Goal: Contribute content: Add original content to the website for others to see

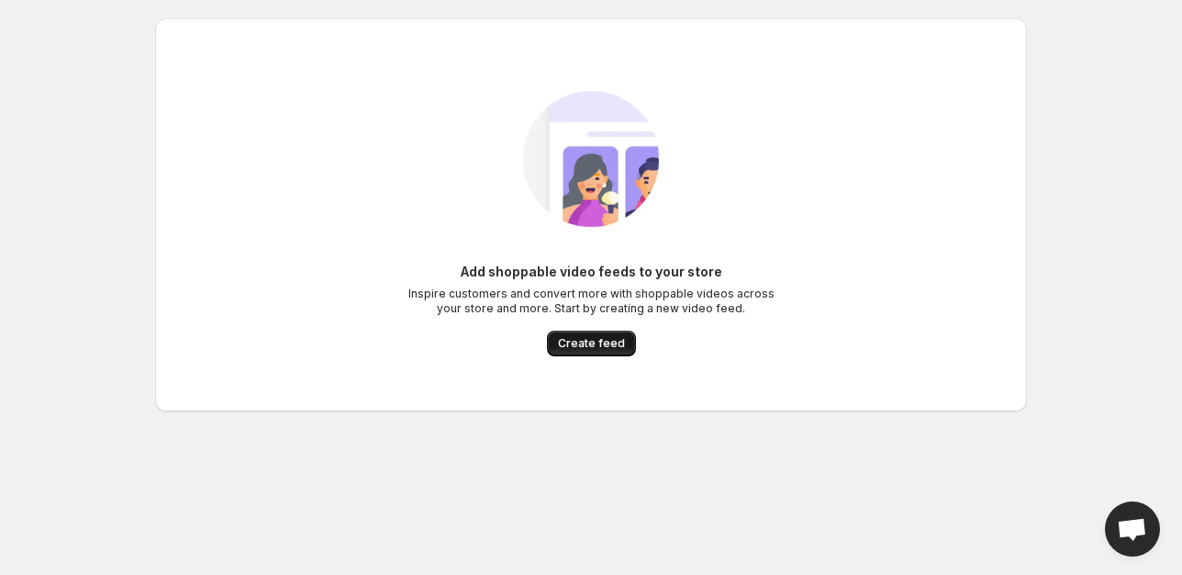
click at [576, 341] on span "Create feed" at bounding box center [591, 343] width 67 height 15
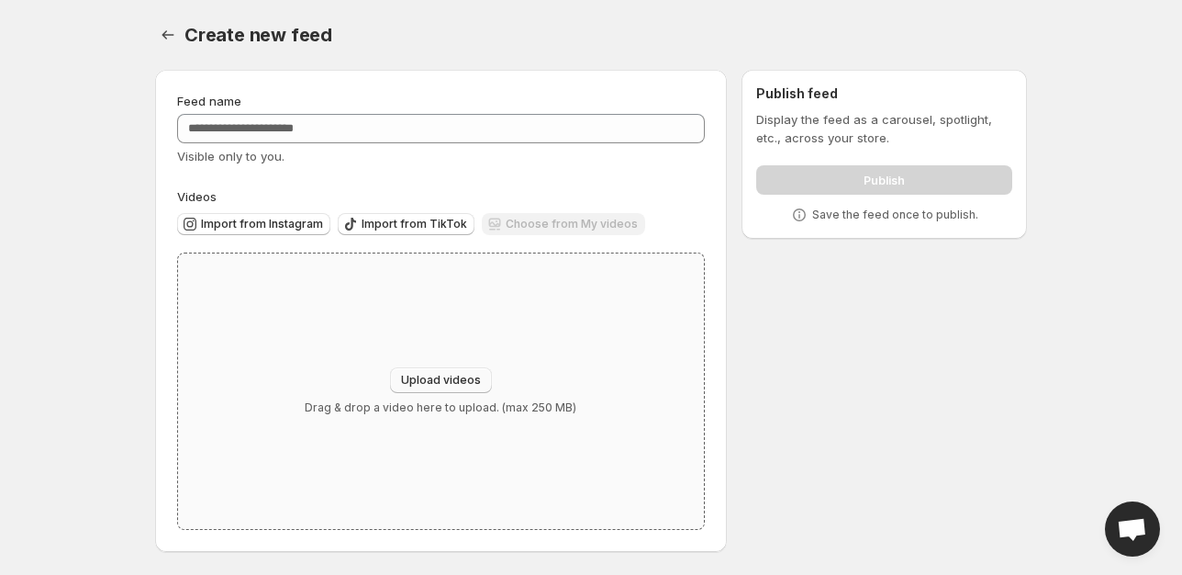
click at [451, 393] on button "Upload videos" at bounding box center [441, 380] width 102 height 26
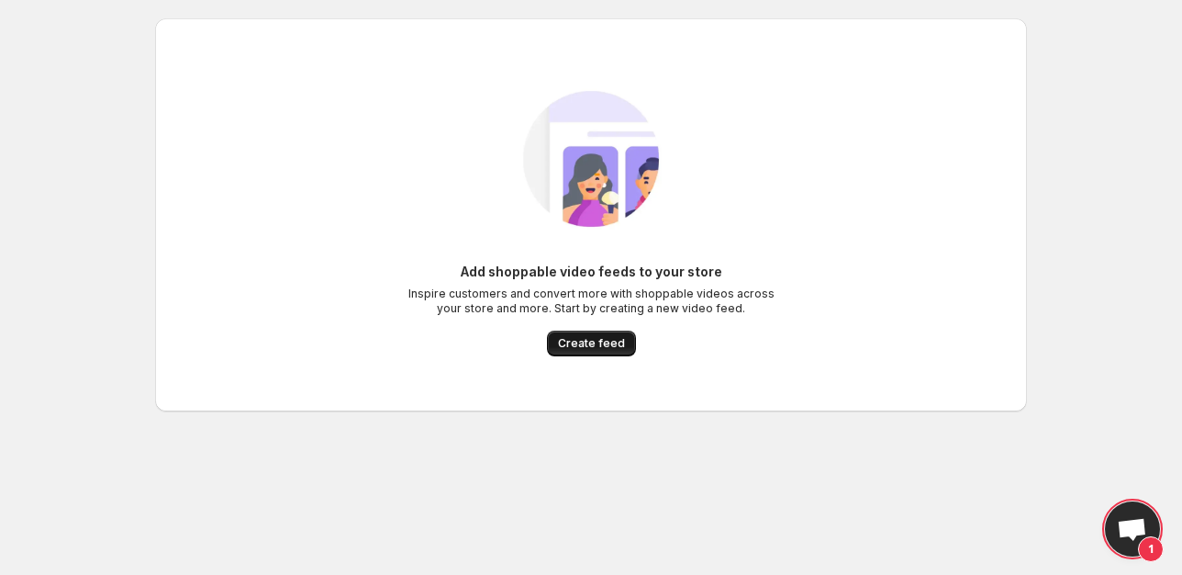
click at [586, 334] on button "Create feed" at bounding box center [591, 343] width 89 height 26
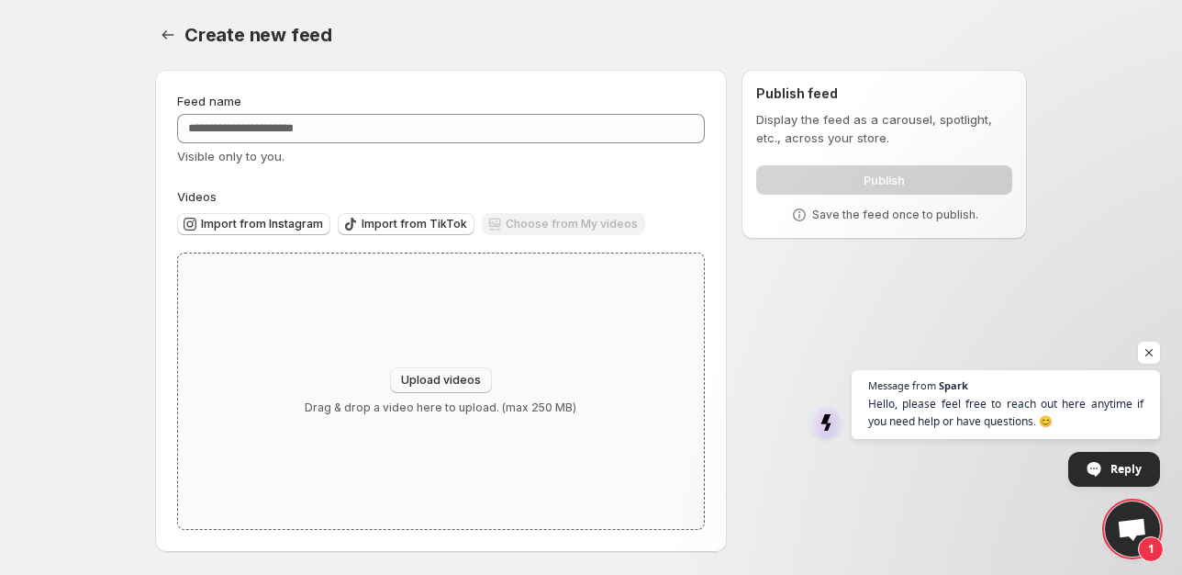
click at [485, 379] on button "Upload videos" at bounding box center [441, 380] width 102 height 26
type input "**********"
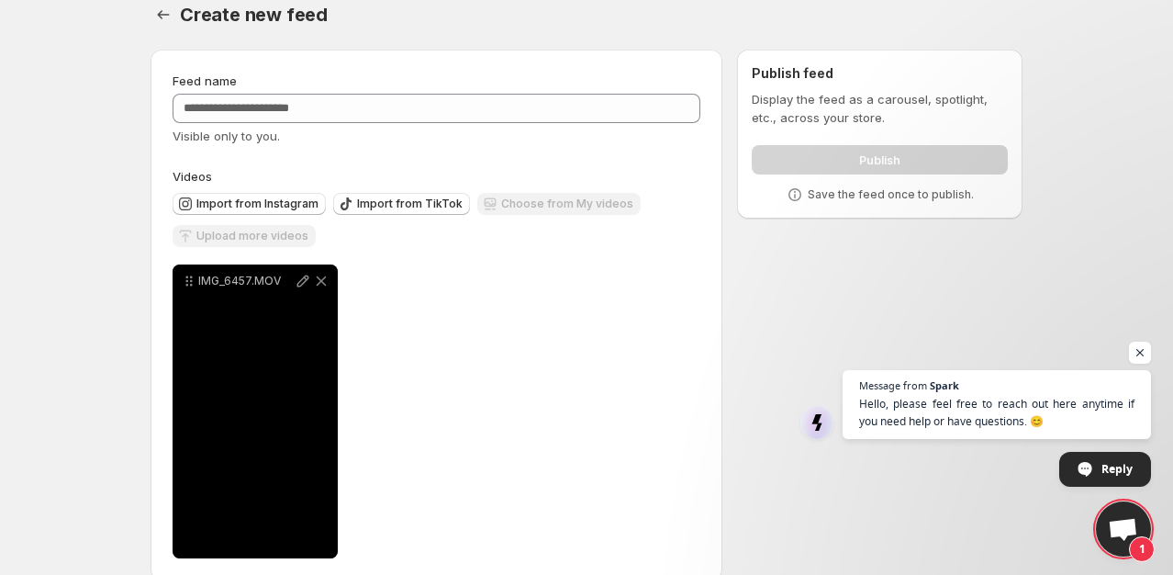
scroll to position [48, 0]
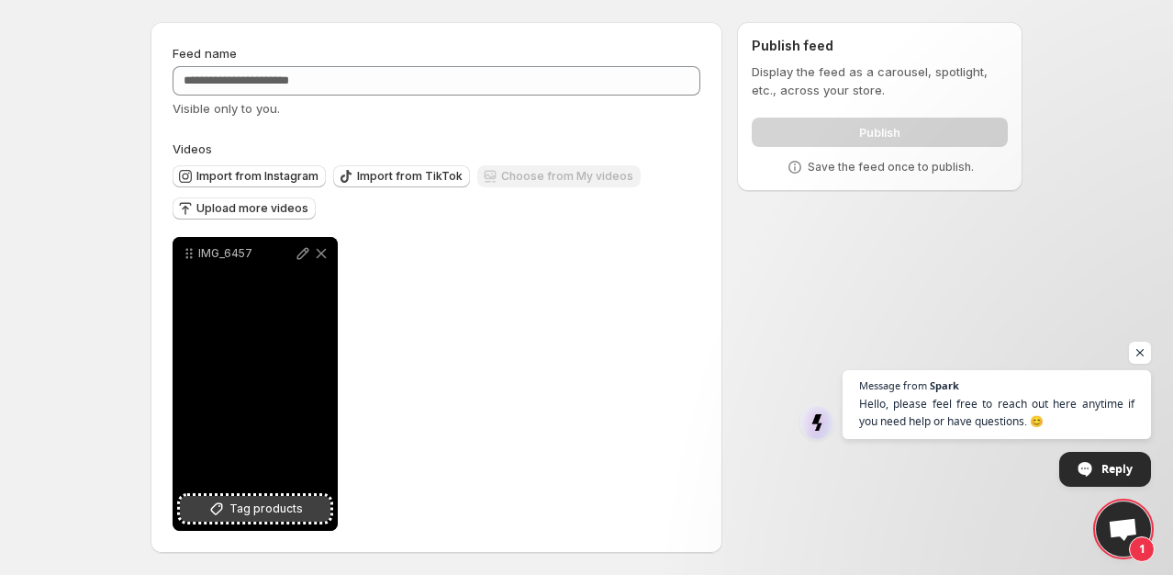
click at [298, 510] on span "Tag products" at bounding box center [265, 508] width 73 height 18
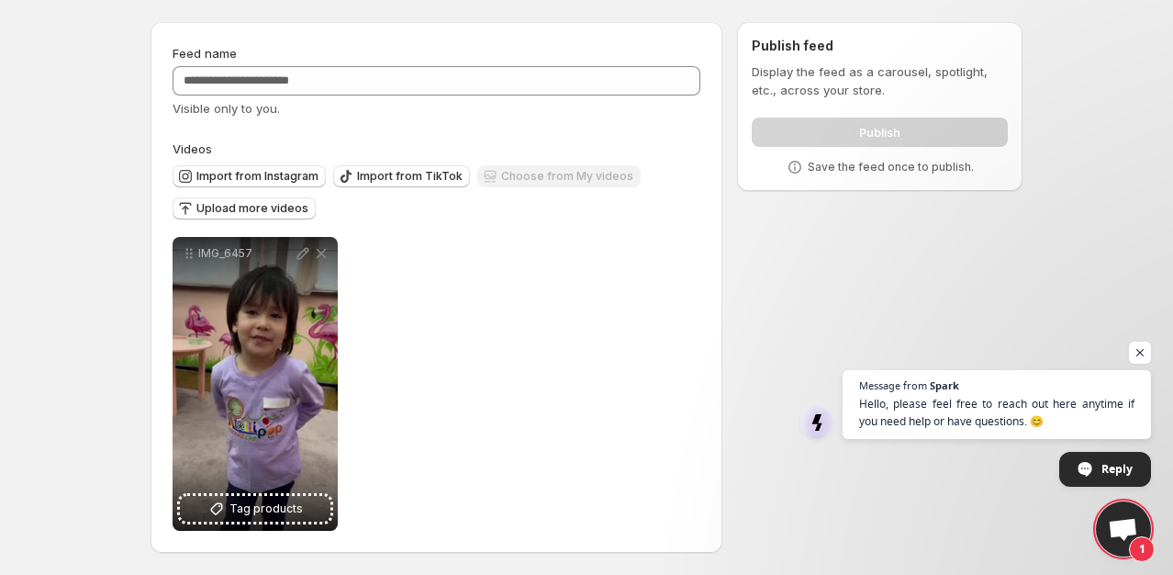
click at [904, 127] on div "Publish" at bounding box center [880, 128] width 256 height 37
click at [893, 127] on div "Publish" at bounding box center [880, 128] width 256 height 37
click at [201, 215] on span "Upload more videos" at bounding box center [252, 208] width 112 height 15
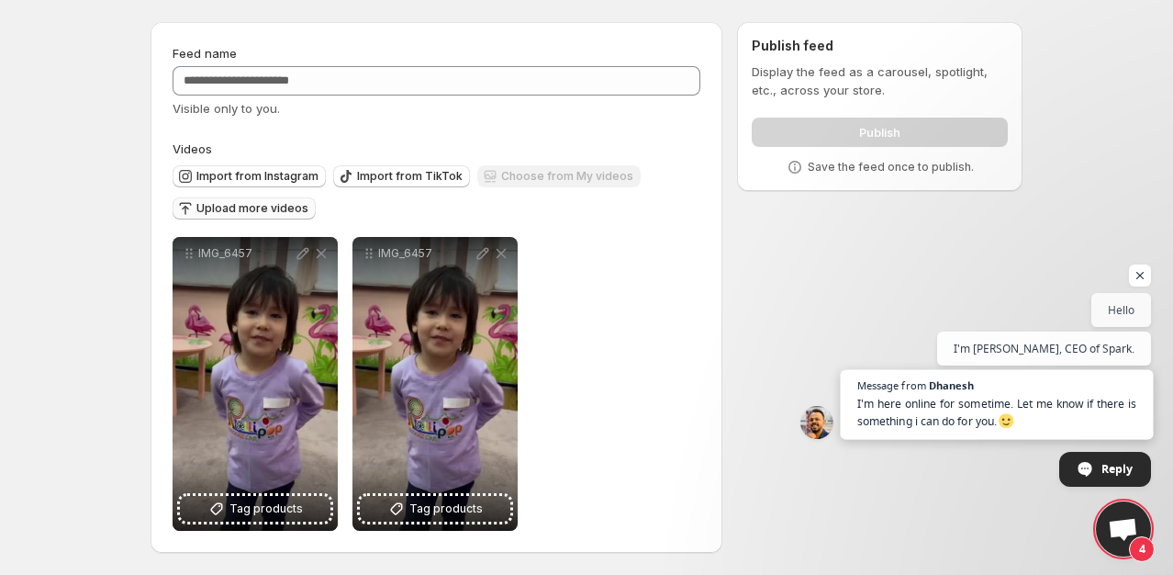
scroll to position [50, 0]
click at [1123, 517] on span "4" at bounding box center [1123, 528] width 55 height 55
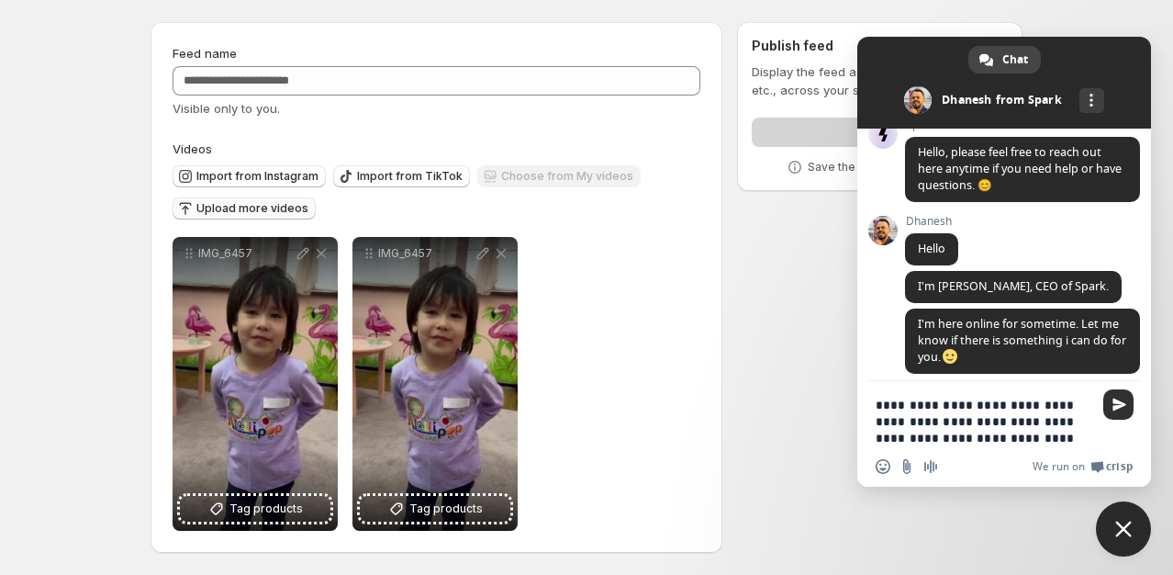
type textarea "**********"
click at [1116, 402] on span "Send" at bounding box center [1119, 404] width 14 height 14
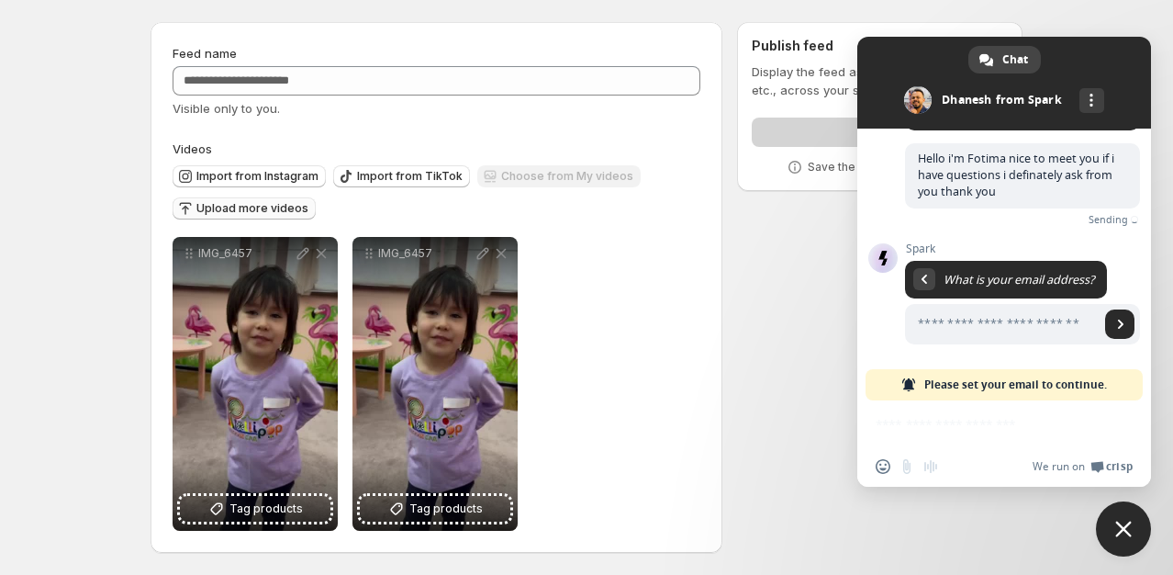
scroll to position [280, 0]
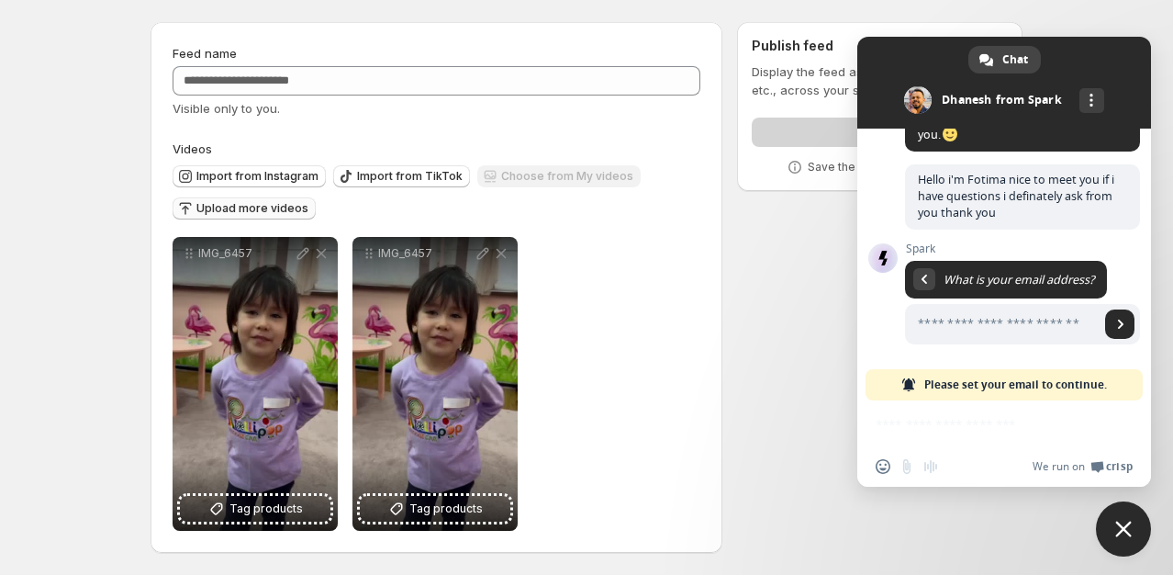
click at [832, 371] on div "Feed name Visible only to you. Videos Import from Instagram Import from TikTok …" at bounding box center [579, 290] width 887 height 567
click at [1120, 34] on body "Home Feeds Videos Subscription Settings Create new feed. This page is ready Cre…" at bounding box center [586, 239] width 1173 height 575
click at [1115, 516] on span "Close chat" at bounding box center [1123, 528] width 55 height 55
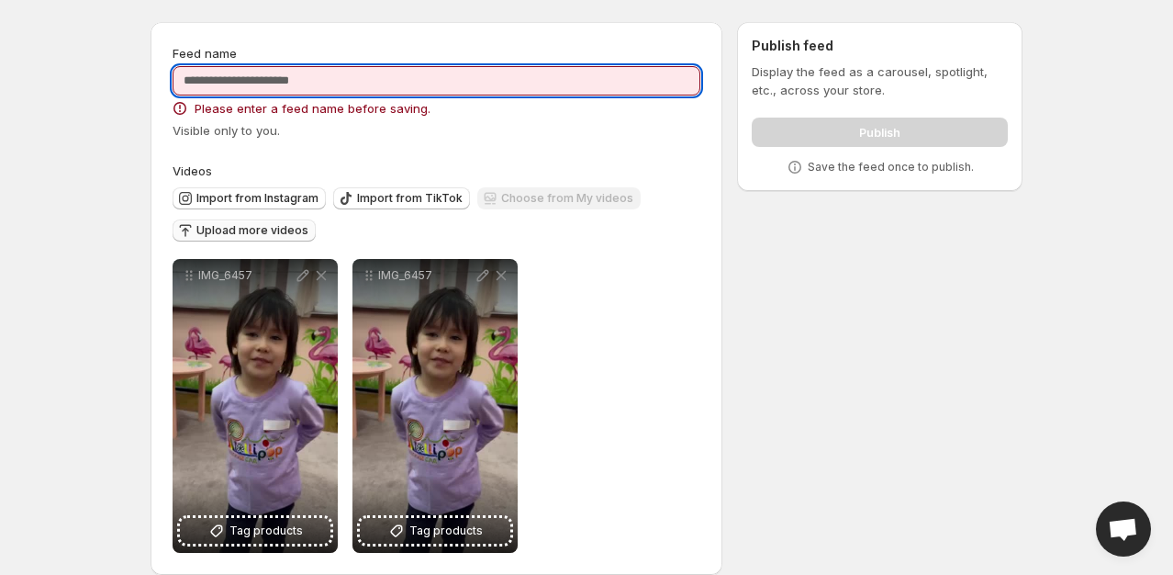
click at [463, 83] on input "Feed name" at bounding box center [437, 80] width 528 height 29
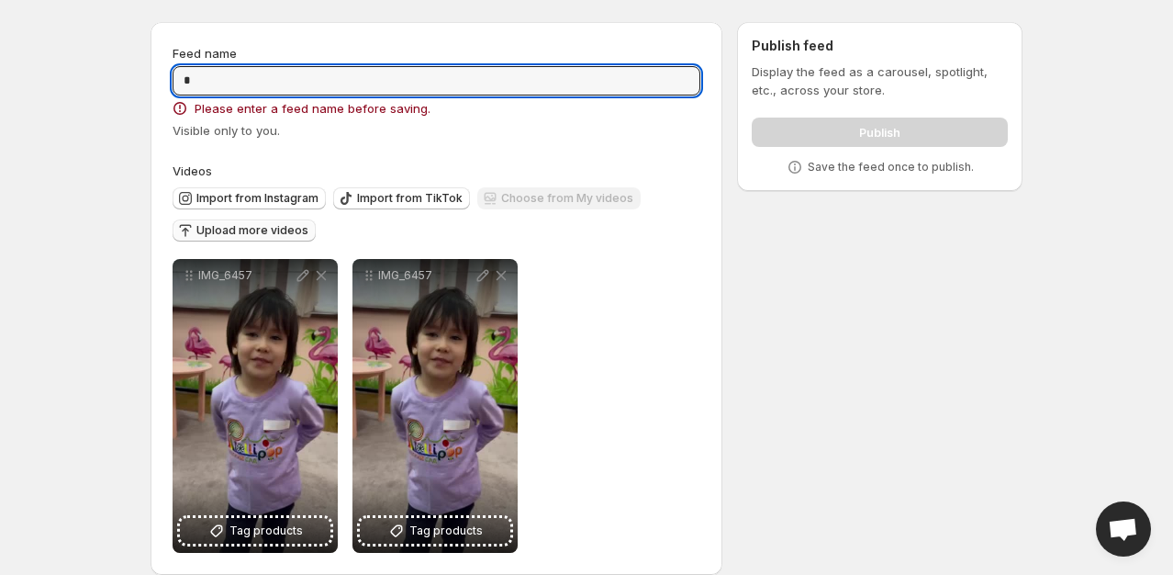
type input "*"
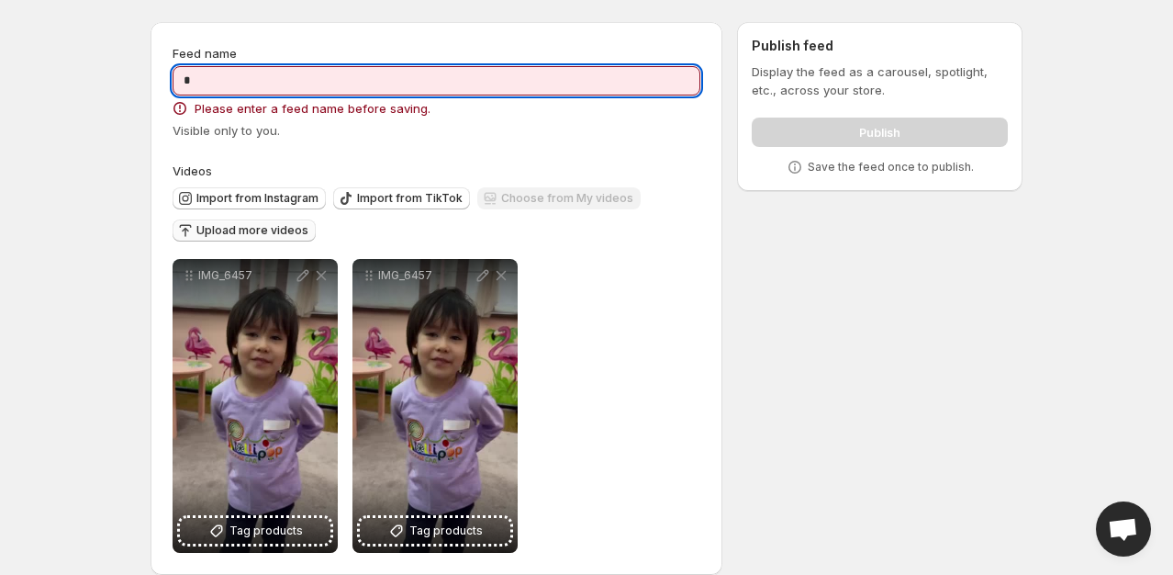
click at [243, 134] on span "Visible only to you." at bounding box center [226, 130] width 107 height 15
click at [237, 94] on input "*" at bounding box center [437, 80] width 528 height 29
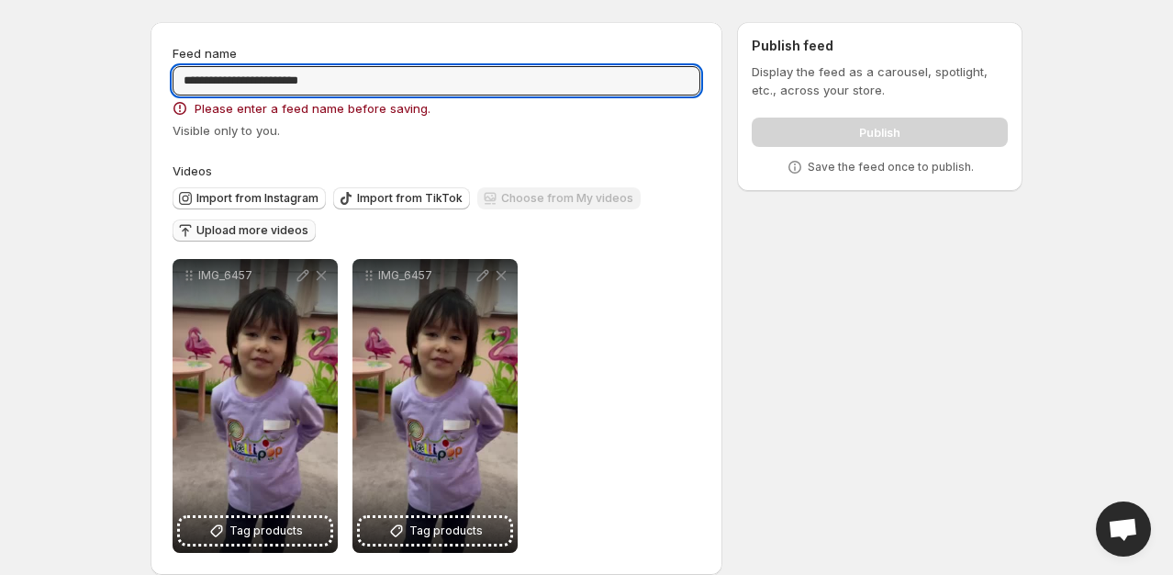
type input "**********"
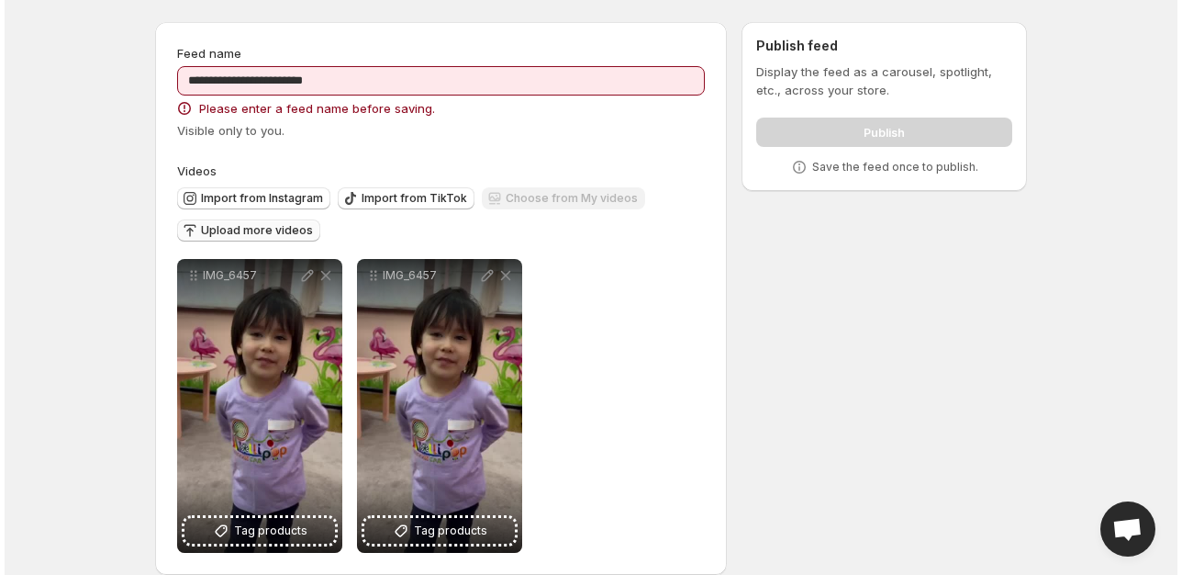
scroll to position [0, 0]
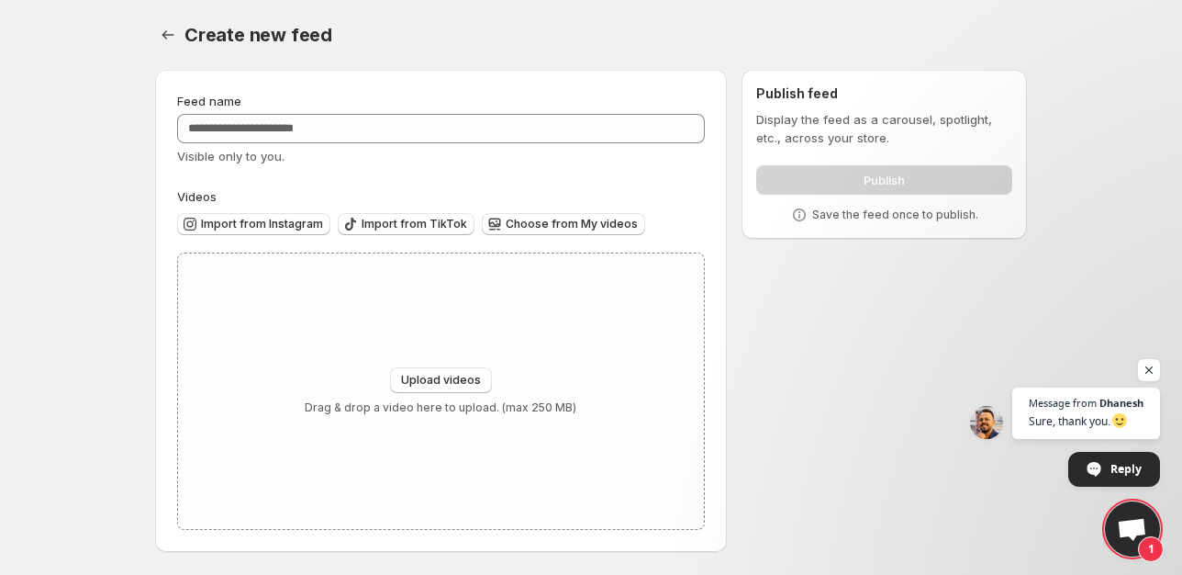
scroll to position [344, 0]
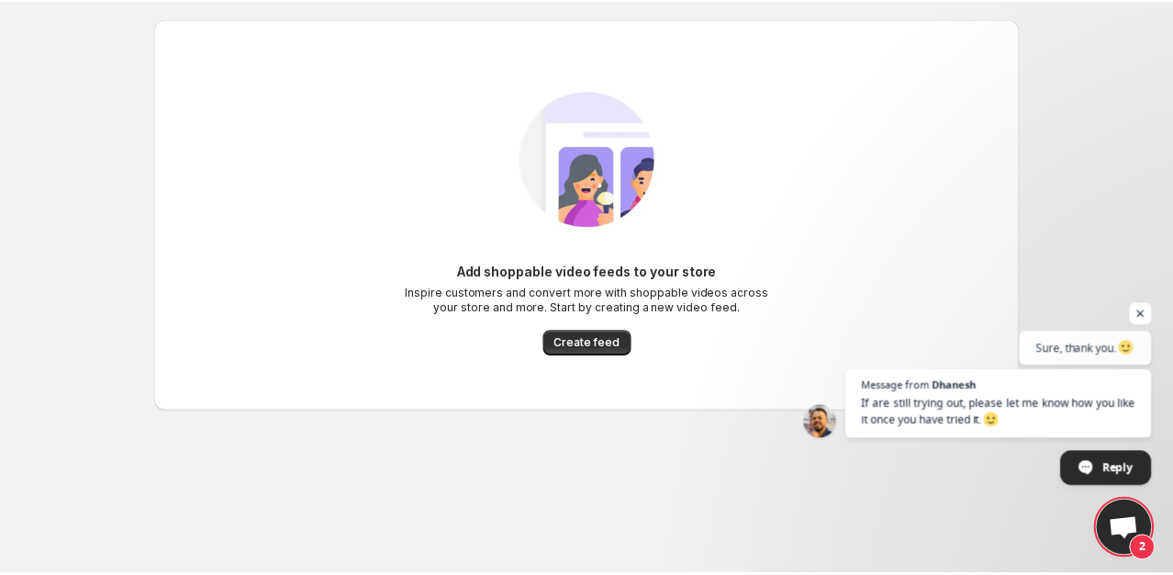
scroll to position [443, 0]
click at [1150, 532] on span "2" at bounding box center [1132, 528] width 55 height 55
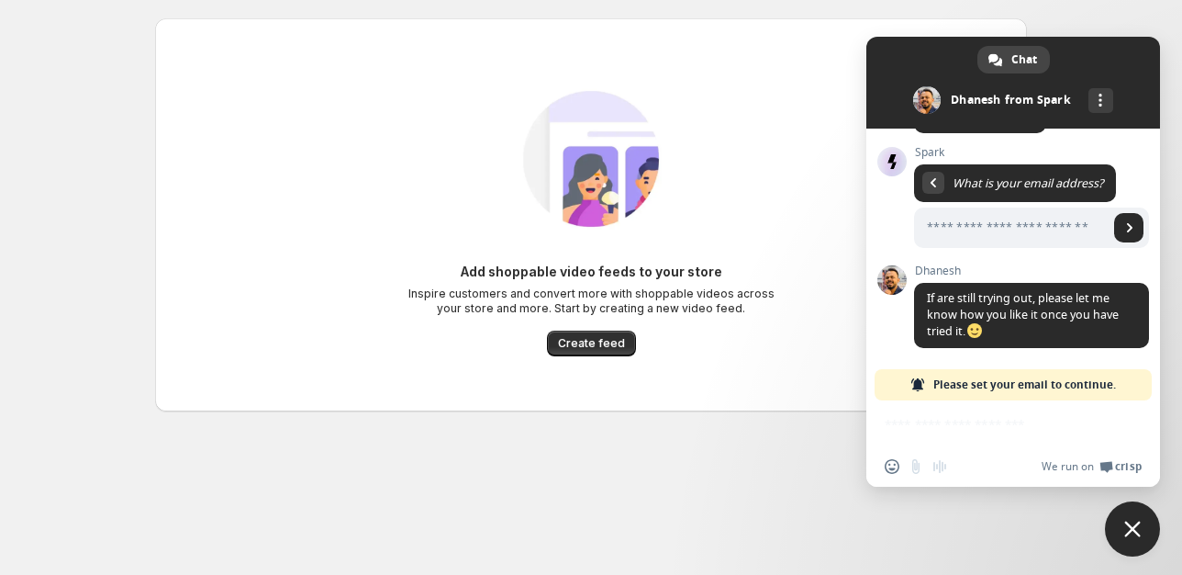
click at [933, 426] on div "Insert an emoji Send a file Audio message We run on Crisp" at bounding box center [1013, 443] width 294 height 86
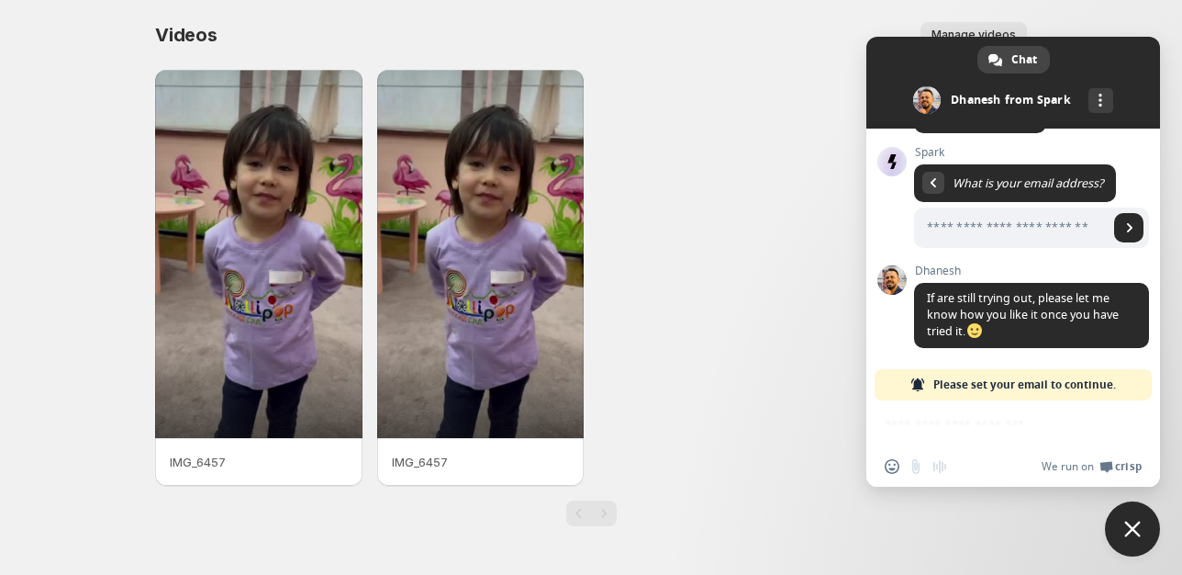
click at [821, 256] on div "IMG_6457 IMG_6457" at bounding box center [591, 278] width 872 height 416
click at [820, 255] on div "IMG_6457 IMG_6457" at bounding box center [591, 278] width 872 height 416
click at [1131, 535] on span "Close chat" at bounding box center [1132, 528] width 17 height 17
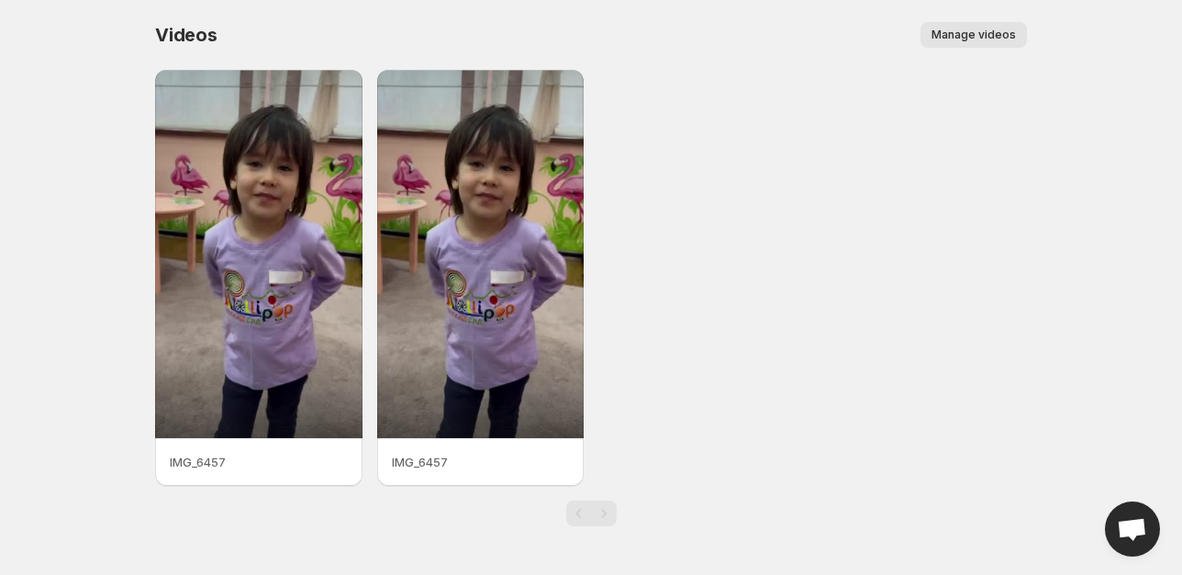
click at [998, 37] on span "Manage videos" at bounding box center [974, 35] width 84 height 15
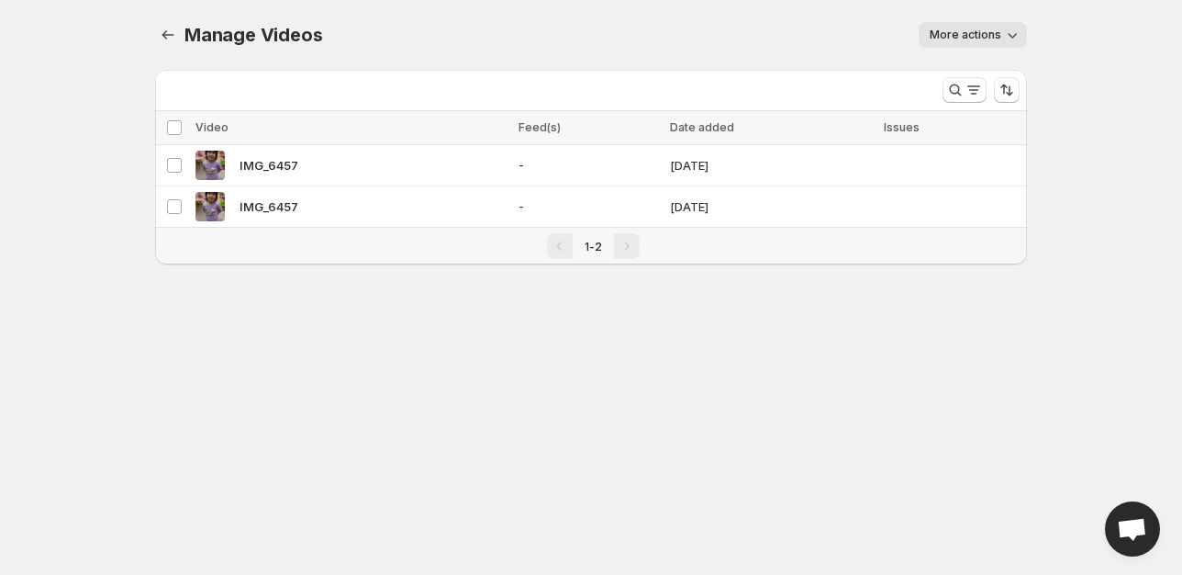
click at [990, 32] on span "More actions" at bounding box center [966, 35] width 72 height 15
click at [1045, 220] on div "Manage Videos. This page is ready Manage Videos More actions More actions More …" at bounding box center [591, 154] width 916 height 308
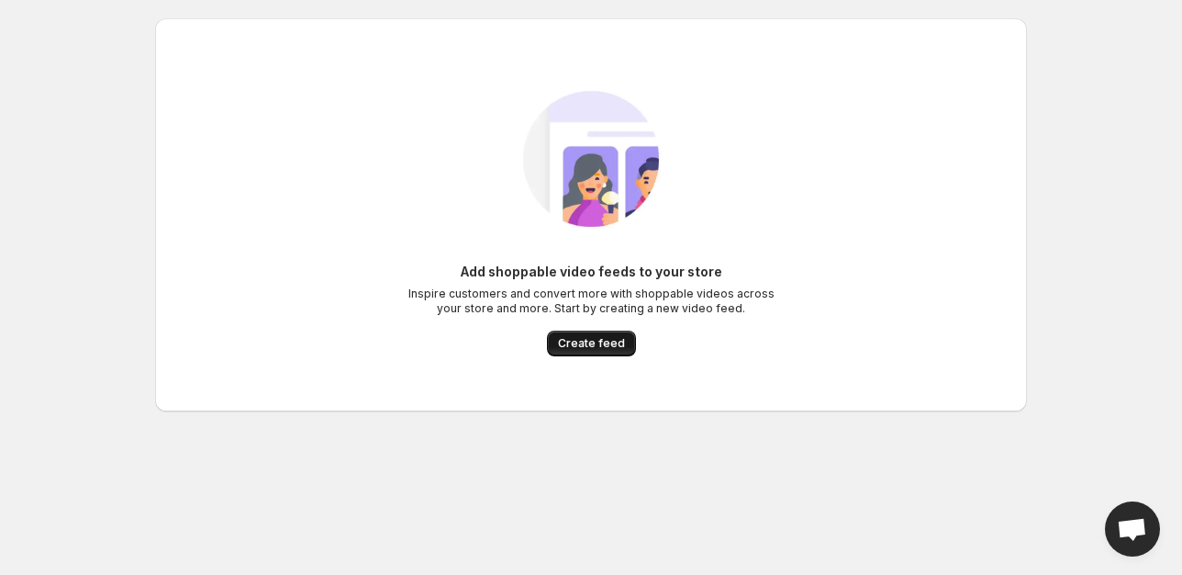
click at [587, 343] on span "Create feed" at bounding box center [591, 343] width 67 height 15
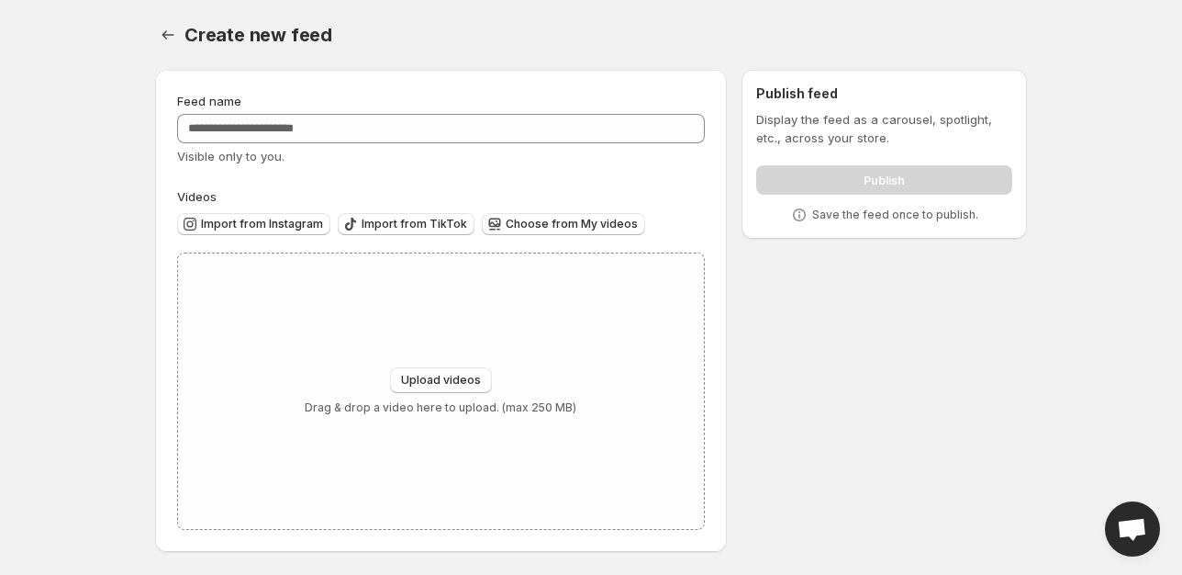
click at [863, 224] on div "Publish feed Display the feed as a carousel, spotlight, etc., across your store…" at bounding box center [884, 154] width 285 height 169
click at [426, 387] on button "Upload videos" at bounding box center [441, 380] width 102 height 26
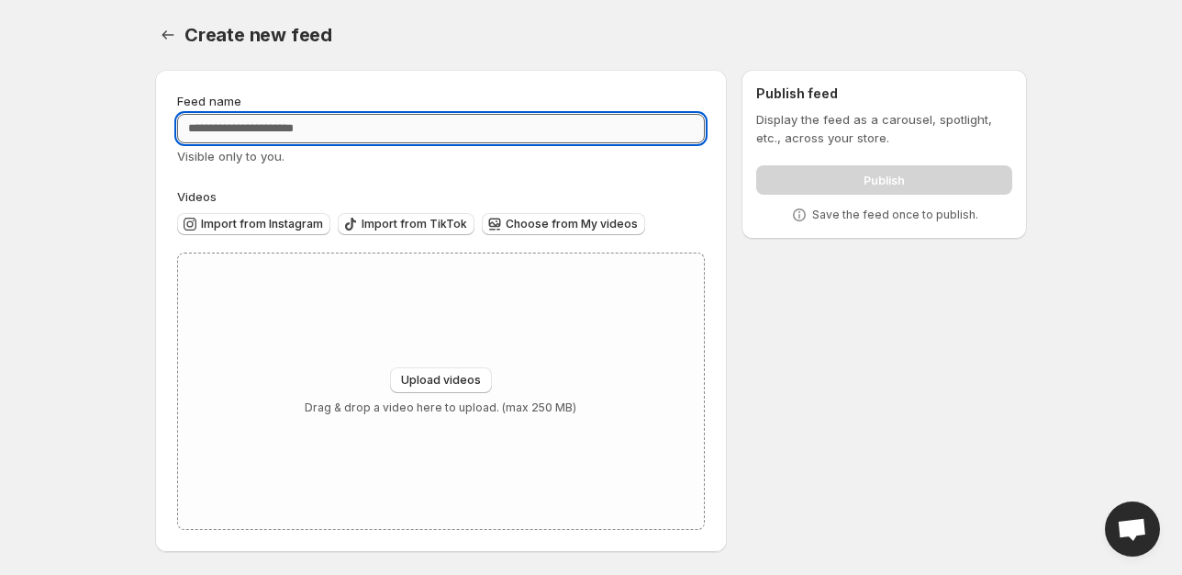
click at [283, 137] on input "Feed name" at bounding box center [441, 128] width 528 height 29
type input "**********"
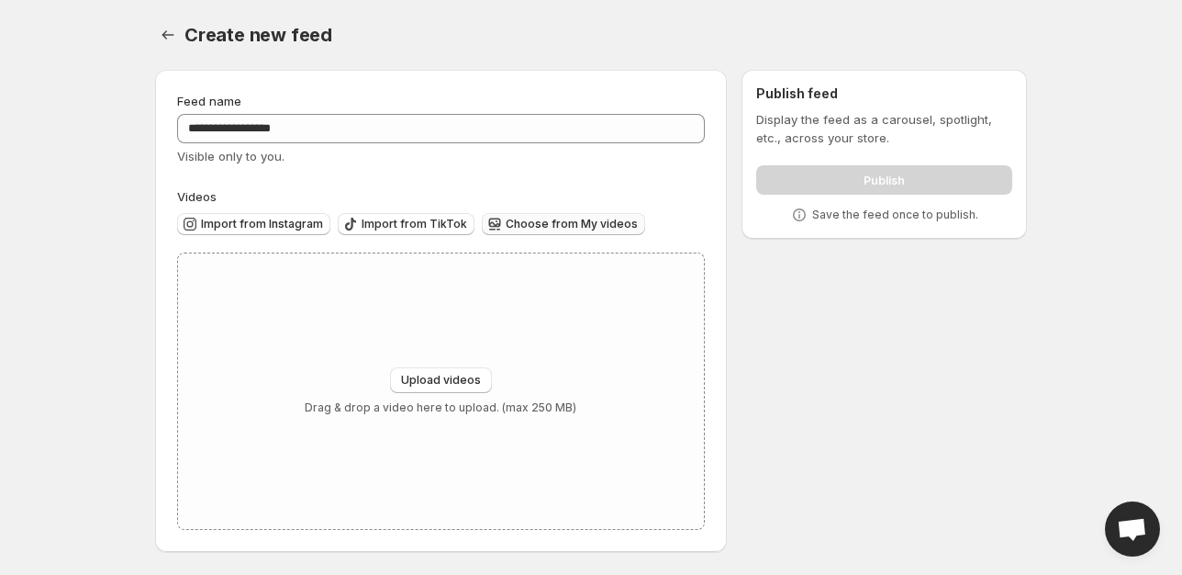
click at [557, 224] on span "Choose from My videos" at bounding box center [572, 224] width 132 height 15
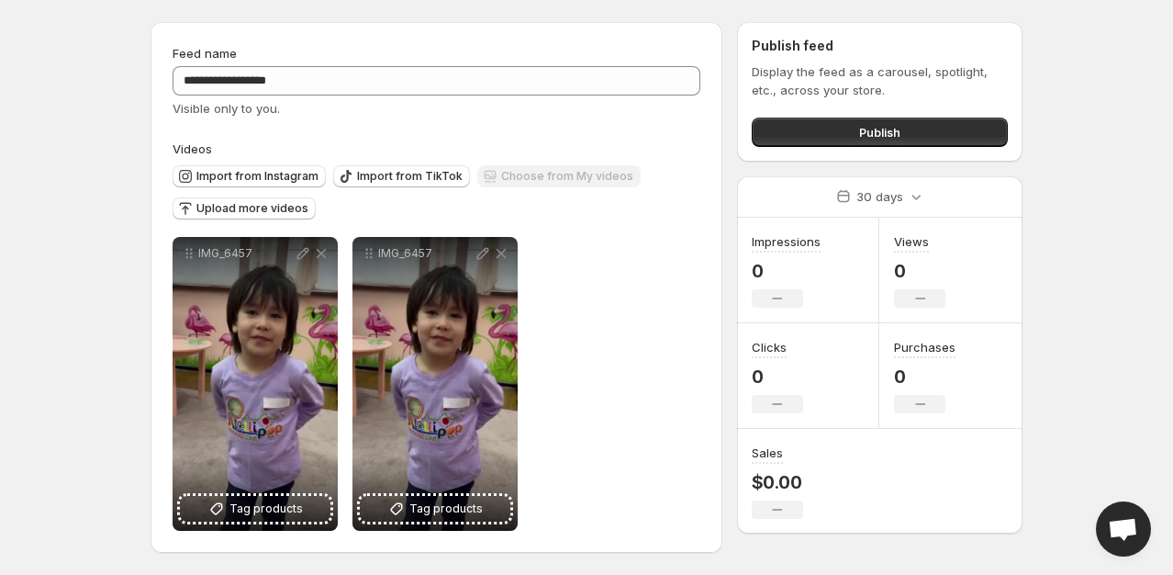
scroll to position [48, 0]
click at [859, 127] on span "Publish" at bounding box center [879, 132] width 41 height 18
click at [856, 137] on button "Publish" at bounding box center [880, 131] width 256 height 29
